Goal: Obtain resource: Obtain resource

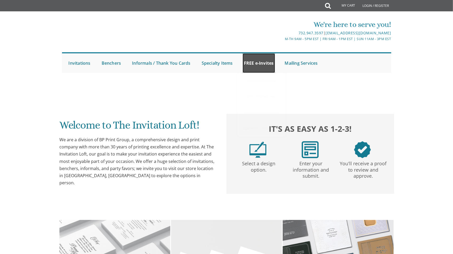
drag, startPoint x: 262, startPoint y: 62, endPoint x: 267, endPoint y: 68, distance: 7.9
click at [262, 62] on link "FREE e-Invites" at bounding box center [259, 63] width 32 height 20
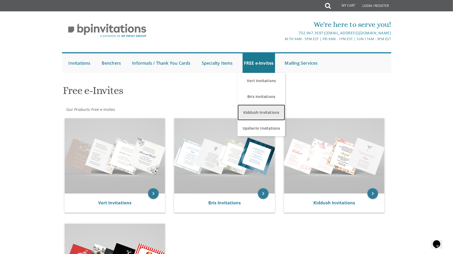
click at [262, 111] on link "Kiddush Invitations" at bounding box center [260, 112] width 47 height 16
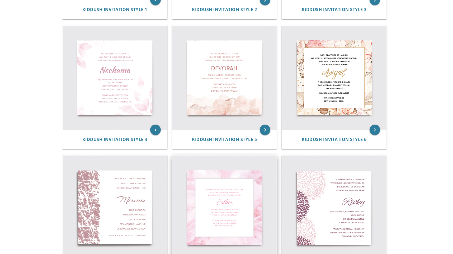
scroll to position [221, 0]
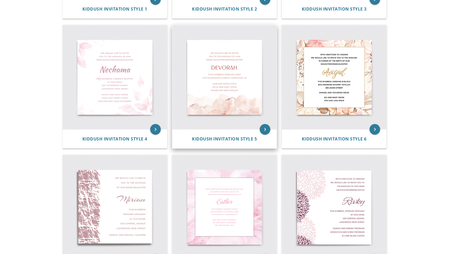
click at [212, 73] on img at bounding box center [224, 77] width 104 height 104
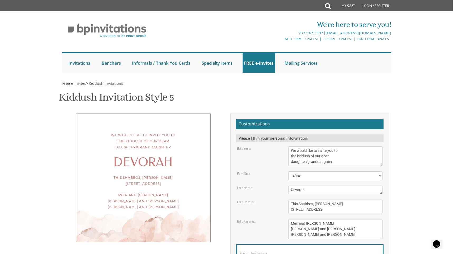
click at [142, 160] on div "Devorah" at bounding box center [143, 162] width 113 height 6
drag, startPoint x: 142, startPoint y: 161, endPoint x: 279, endPoint y: 172, distance: 137.7
click at [279, 172] on form "Customizations Please fill in your personal information. Edit Intro: We would l…" at bounding box center [310, 202] width 148 height 167
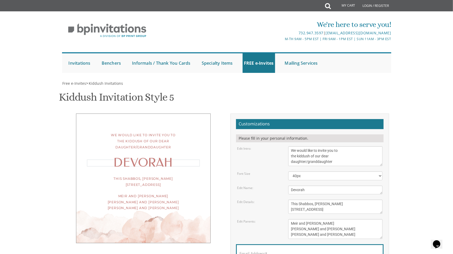
drag, startPoint x: 279, startPoint y: 172, endPoint x: 289, endPoint y: 192, distance: 21.6
click at [289, 191] on textarea "Devorah" at bounding box center [335, 190] width 94 height 9
drag, startPoint x: 306, startPoint y: 187, endPoint x: 276, endPoint y: 193, distance: 30.2
click at [276, 193] on div "Edit Name: [GEOGRAPHIC_DATA]" at bounding box center [310, 190] width 154 height 9
type textarea "Chana"
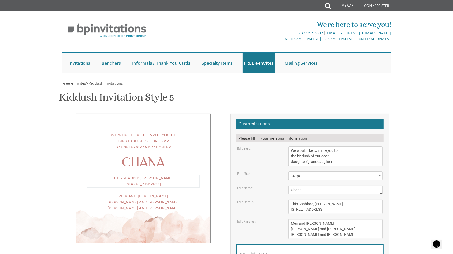
click at [352, 208] on textarea "This Shabbos, [PERSON_NAME] [STREET_ADDRESS]" at bounding box center [335, 206] width 94 height 14
drag, startPoint x: 328, startPoint y: 203, endPoint x: 336, endPoint y: 201, distance: 8.6
click at [336, 201] on textarea "This Shabbos, [PERSON_NAME] [STREET_ADDRESS]" at bounding box center [335, 206] width 94 height 14
click at [300, 212] on textarea "This Shabbos, [PERSON_NAME] [STREET_ADDRESS]" at bounding box center [335, 206] width 94 height 14
click at [299, 212] on textarea "This Shabbos, [PERSON_NAME] [STREET_ADDRESS]" at bounding box center [335, 206] width 94 height 14
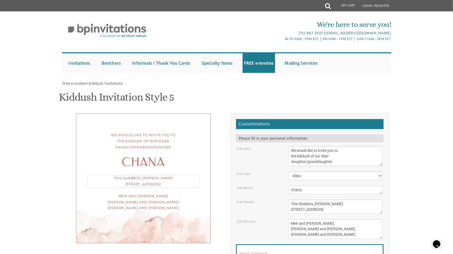
click at [299, 212] on textarea "This Shabbos, [PERSON_NAME] [STREET_ADDRESS]" at bounding box center [335, 206] width 94 height 14
type textarea "This Shabbos, [PERSON_NAME] [STREET_ADDRESS]"
click at [300, 149] on textarea "We would like to invite you to the kiddush of our dear daughter/granddaughter" at bounding box center [335, 156] width 94 height 20
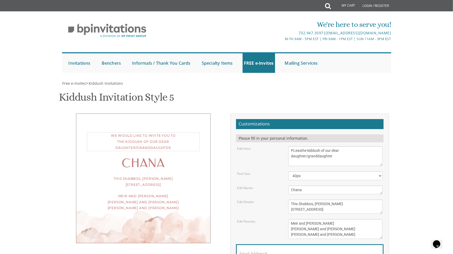
type textarea "We would like to invite you to the kiddush of our dear daughter/granddaughter"
click at [339, 161] on textarea "We would like to invite you to the kiddush of our dear daughter/granddaughter" at bounding box center [335, 156] width 94 height 20
